Goal: Find specific page/section: Find specific page/section

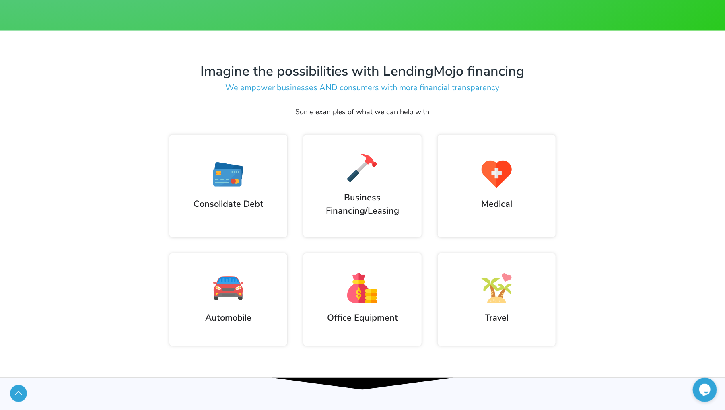
scroll to position [467, 0]
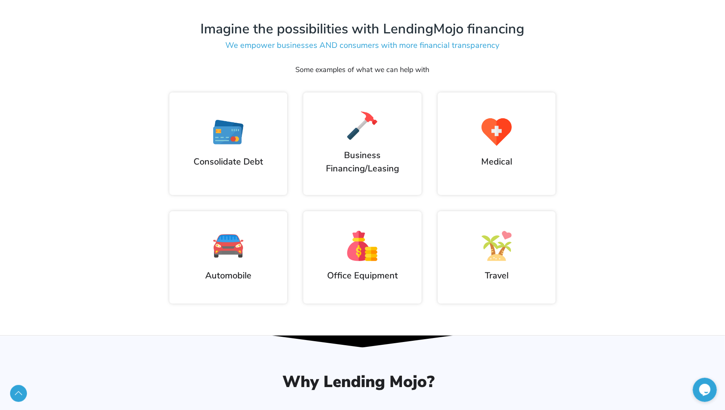
click at [225, 245] on img at bounding box center [228, 246] width 30 height 30
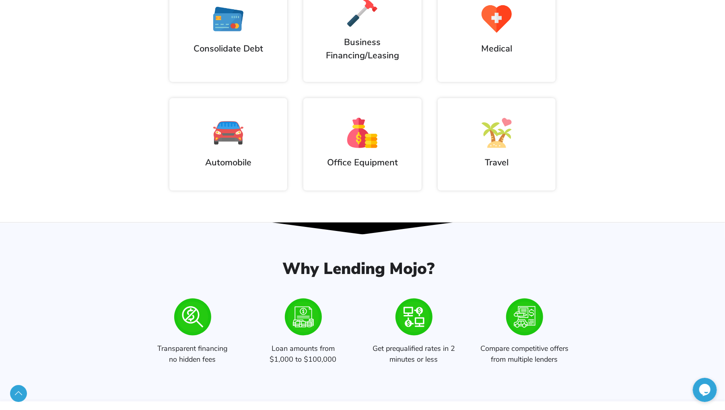
scroll to position [637, 0]
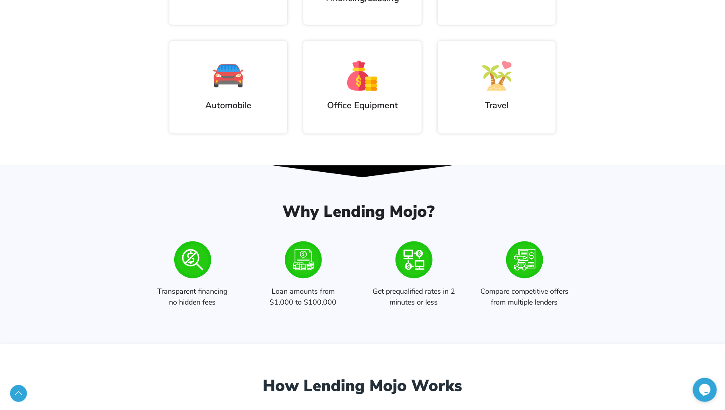
click at [375, 169] on polygon at bounding box center [363, 171] width 1458 height 12
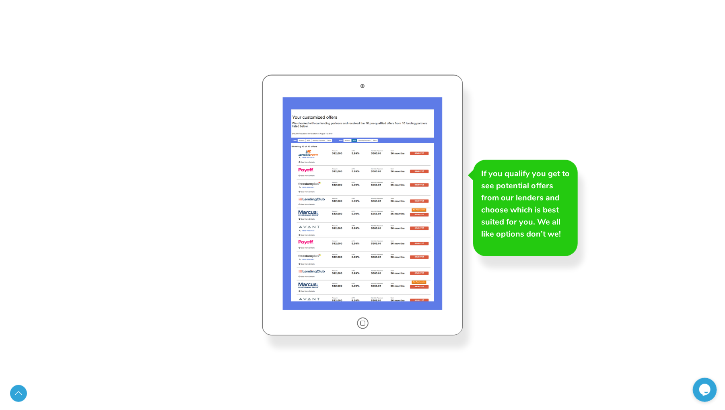
scroll to position [1444, 0]
click at [16, 391] on link "Scroll to Top" at bounding box center [18, 393] width 17 height 17
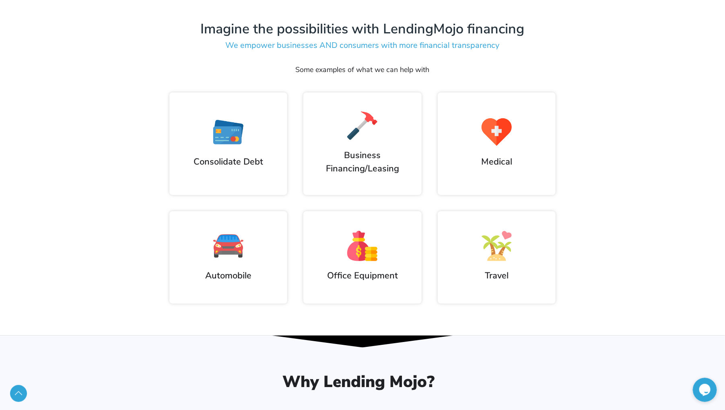
scroll to position [510, 0]
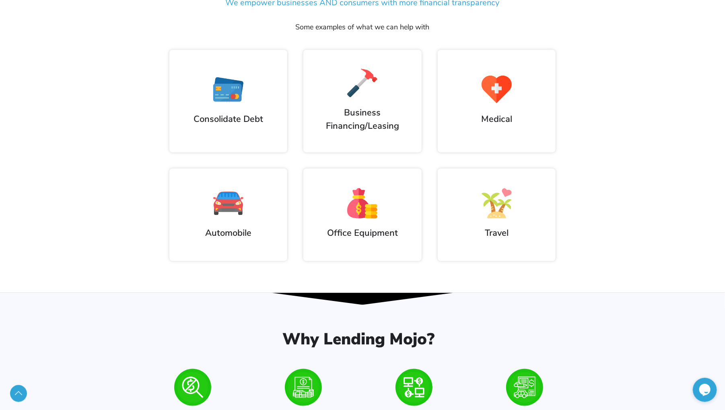
click at [245, 208] on div at bounding box center [228, 203] width 102 height 30
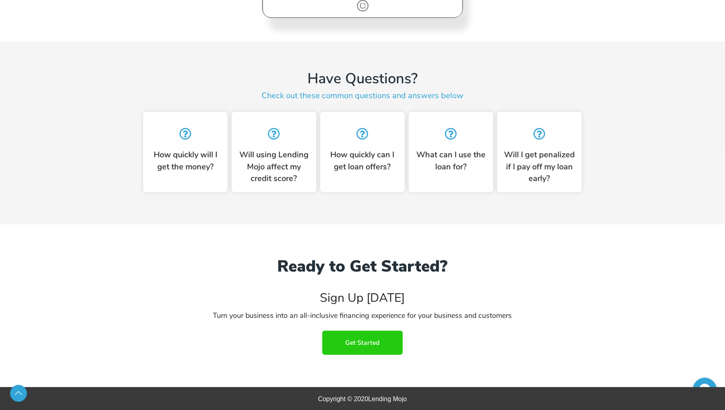
scroll to position [2001, 0]
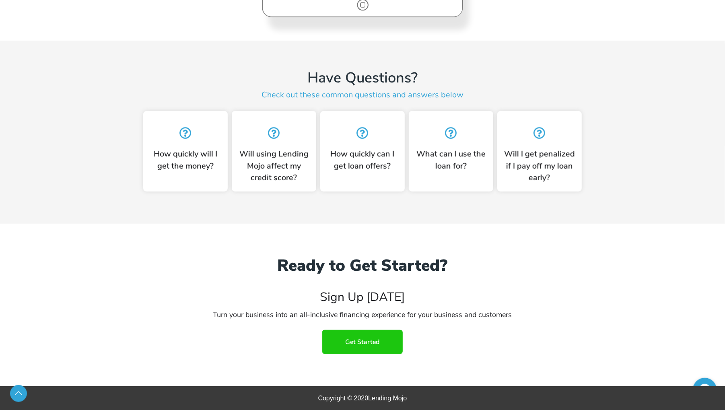
click at [365, 343] on span "Get Started" at bounding box center [363, 341] width 34 height 7
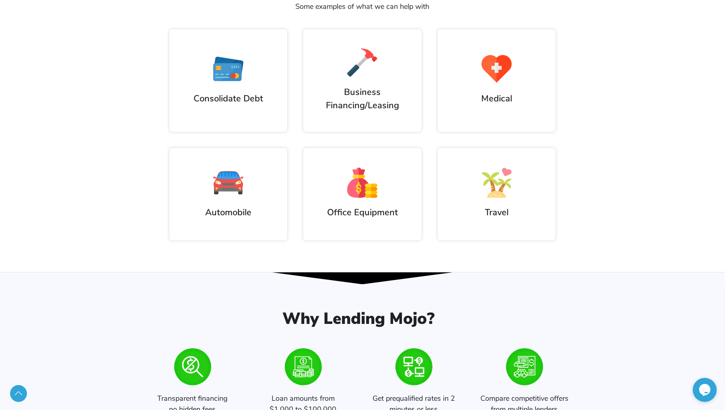
scroll to position [514, 0]
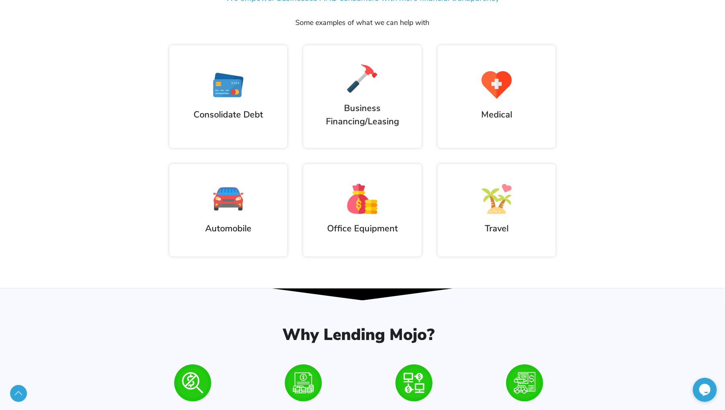
click at [255, 195] on div at bounding box center [228, 199] width 102 height 30
click at [228, 208] on img at bounding box center [228, 199] width 30 height 30
drag, startPoint x: 225, startPoint y: 206, endPoint x: 218, endPoint y: 209, distance: 7.6
click at [586, 176] on div "Imagine the possibilities with LendingMojo financing We empower businesses AND …" at bounding box center [362, 115] width 725 height 348
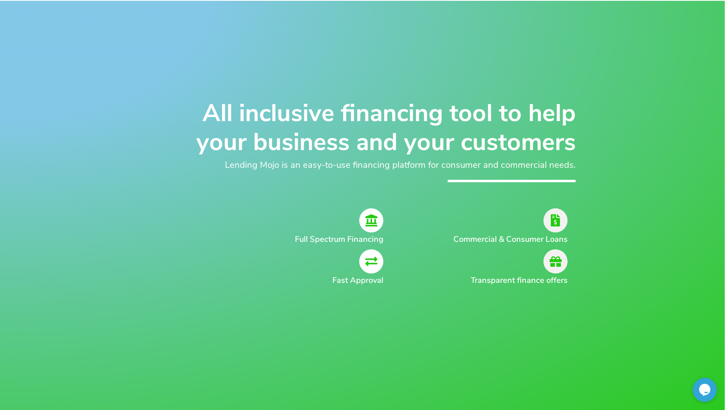
scroll to position [0, 0]
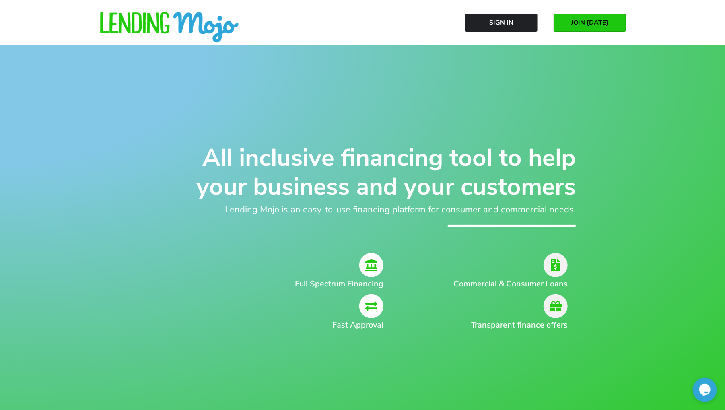
click at [667, 31] on div "Sign In JOIN TODAY" at bounding box center [362, 22] width 725 height 45
